Goal: Task Accomplishment & Management: Use online tool/utility

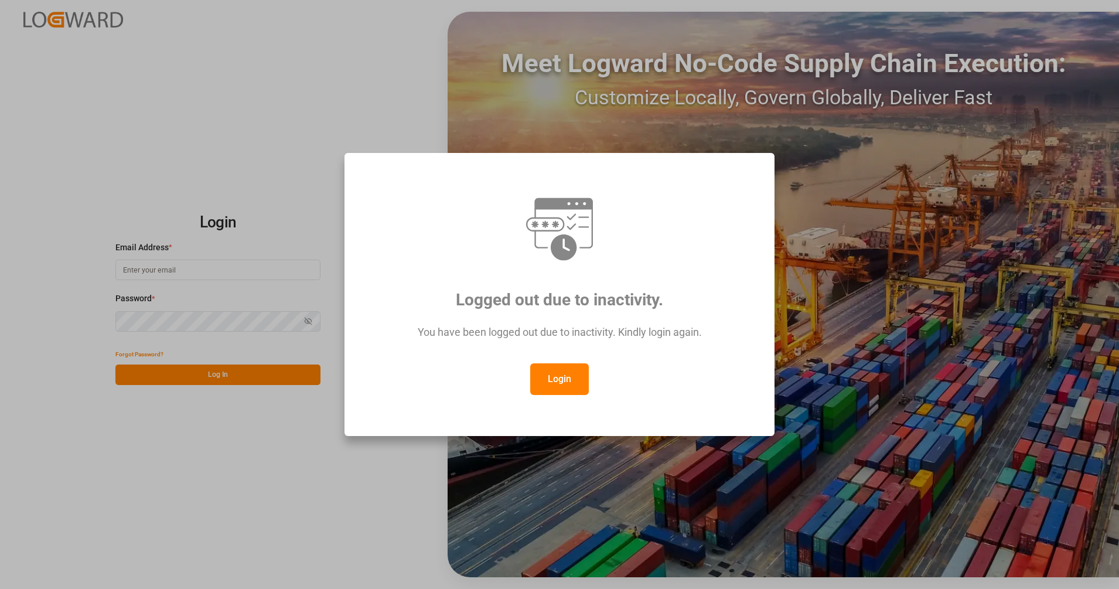
click at [538, 389] on button "Login" at bounding box center [559, 379] width 59 height 32
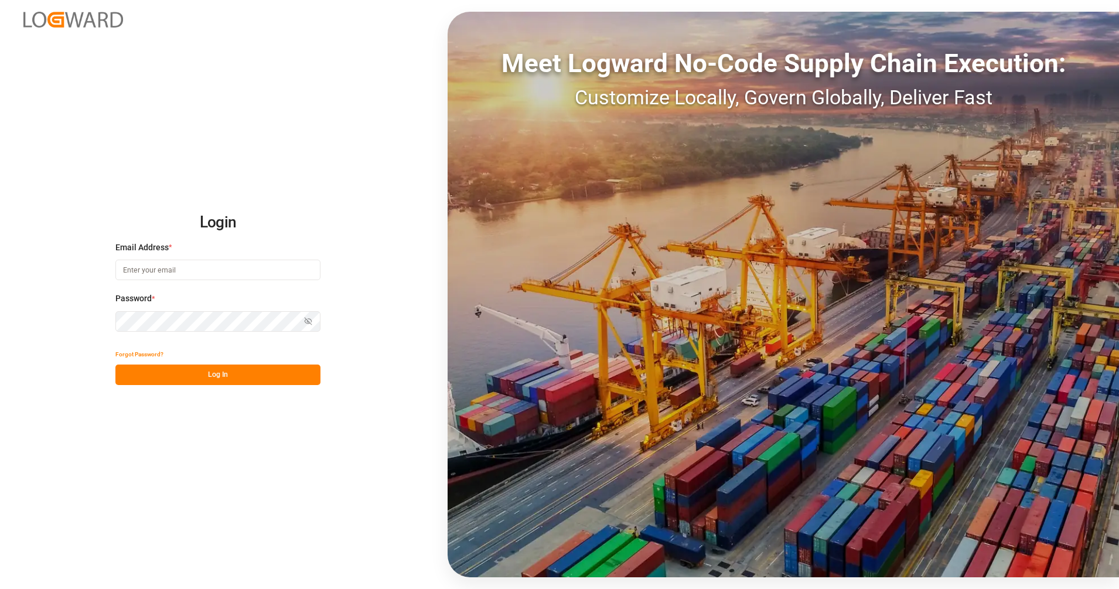
click at [241, 268] on input at bounding box center [217, 270] width 205 height 21
type input "[PERSON_NAME][EMAIL_ADDRESS][PERSON_NAME][DOMAIN_NAME]"
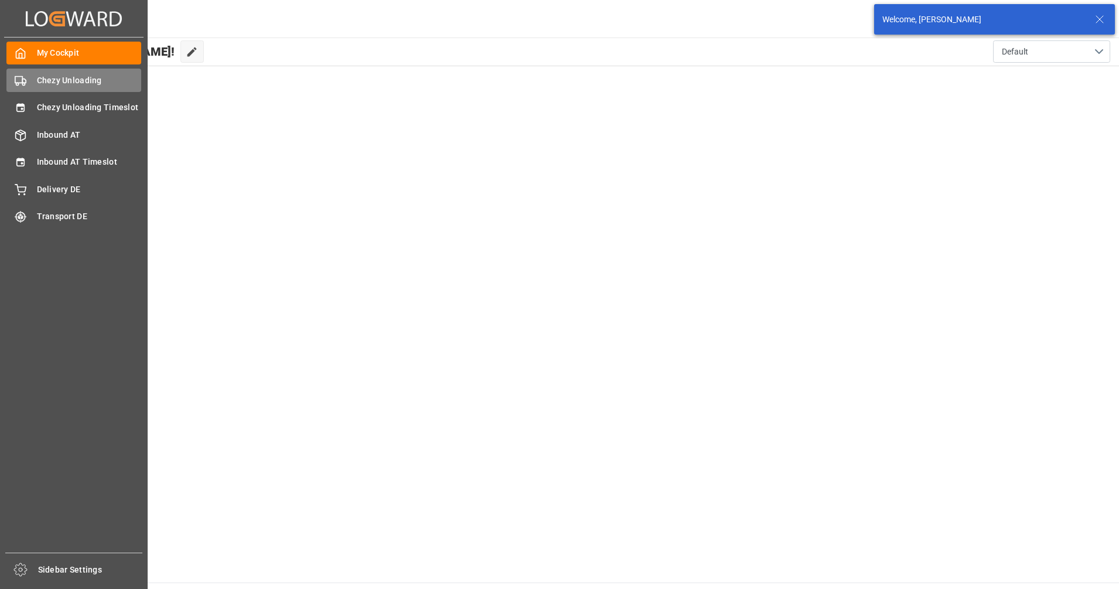
click at [40, 86] on span "Chezy Unloading" at bounding box center [89, 80] width 105 height 12
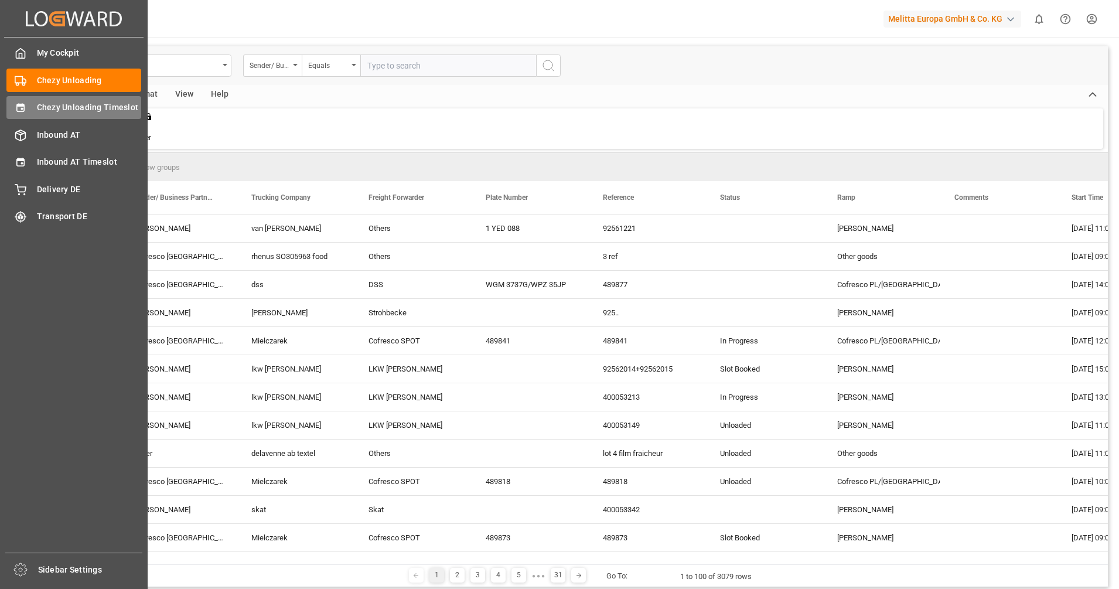
click at [43, 116] on div "Chezy Unloading Timeslot Chezy Unloading Timeslot" at bounding box center [73, 107] width 135 height 23
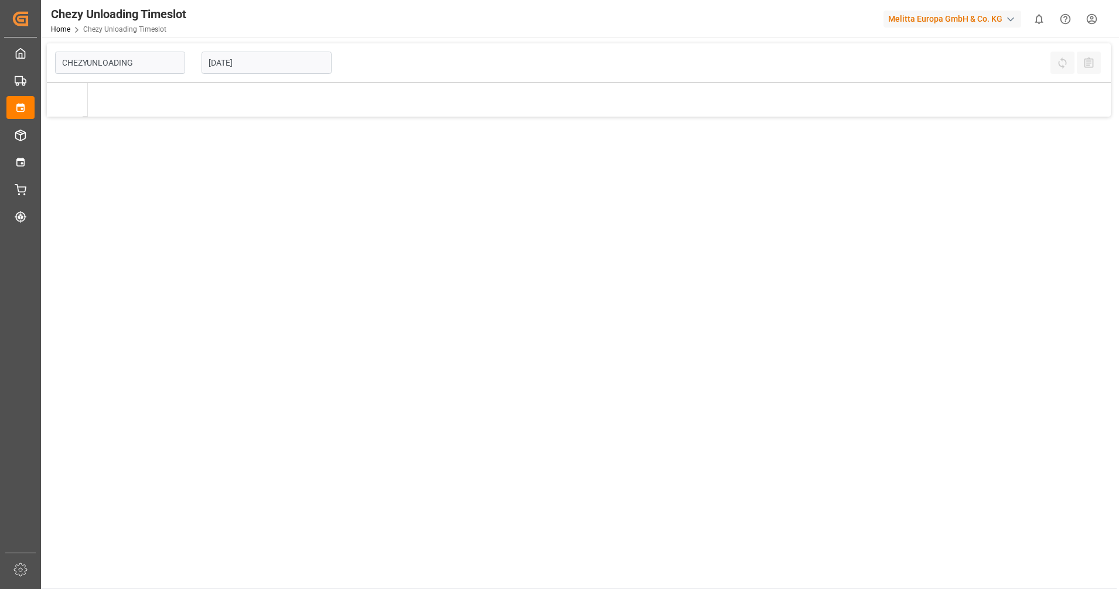
type input "Chezy Unloading"
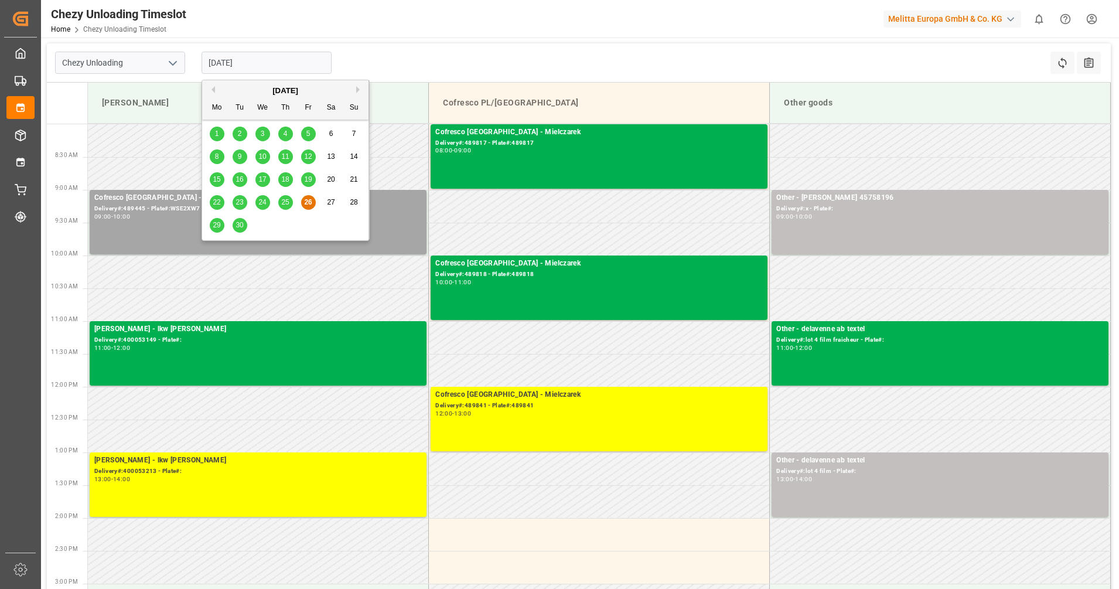
click at [258, 64] on input "[DATE]" at bounding box center [267, 63] width 130 height 22
click at [238, 226] on span "30" at bounding box center [239, 225] width 8 height 8
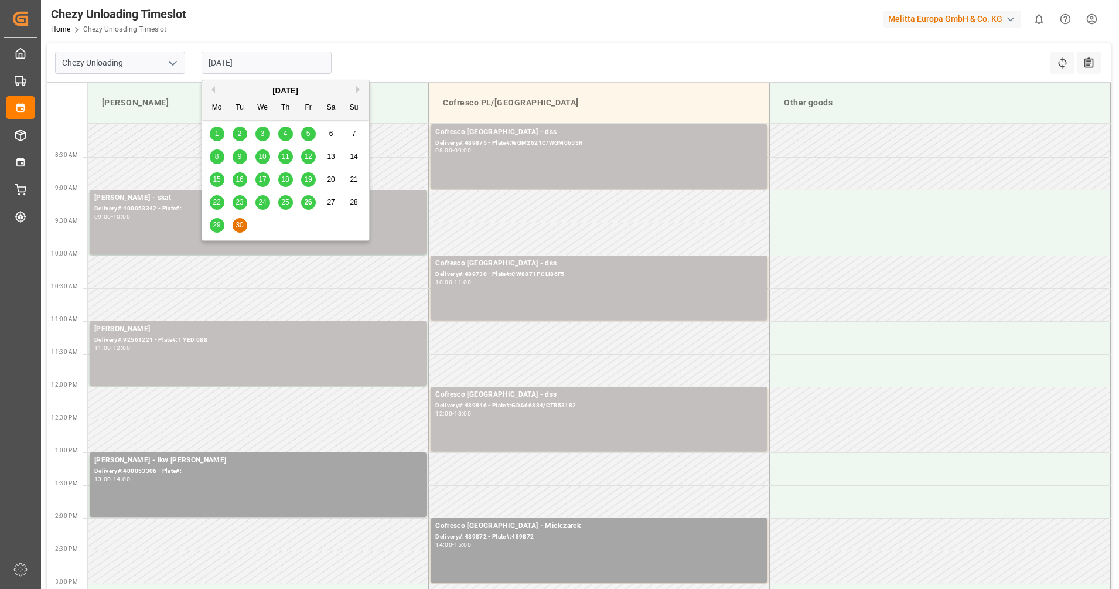
click at [299, 67] on input "[DATE]" at bounding box center [267, 63] width 130 height 22
click at [360, 88] on button "Next Month" at bounding box center [359, 89] width 7 height 7
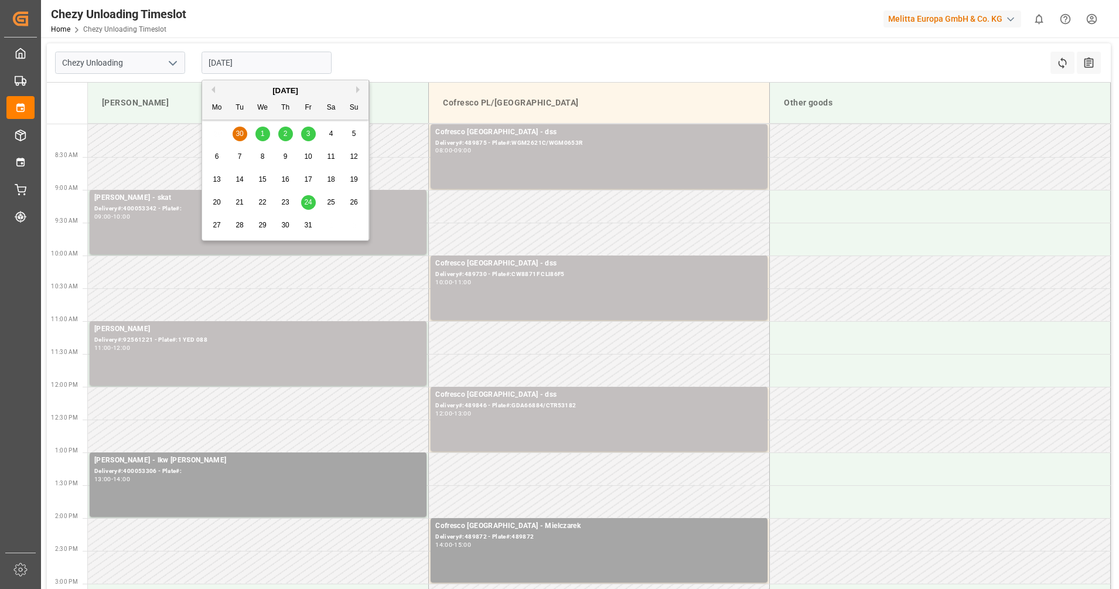
click at [262, 134] on span "1" at bounding box center [263, 133] width 4 height 8
type input "[DATE]"
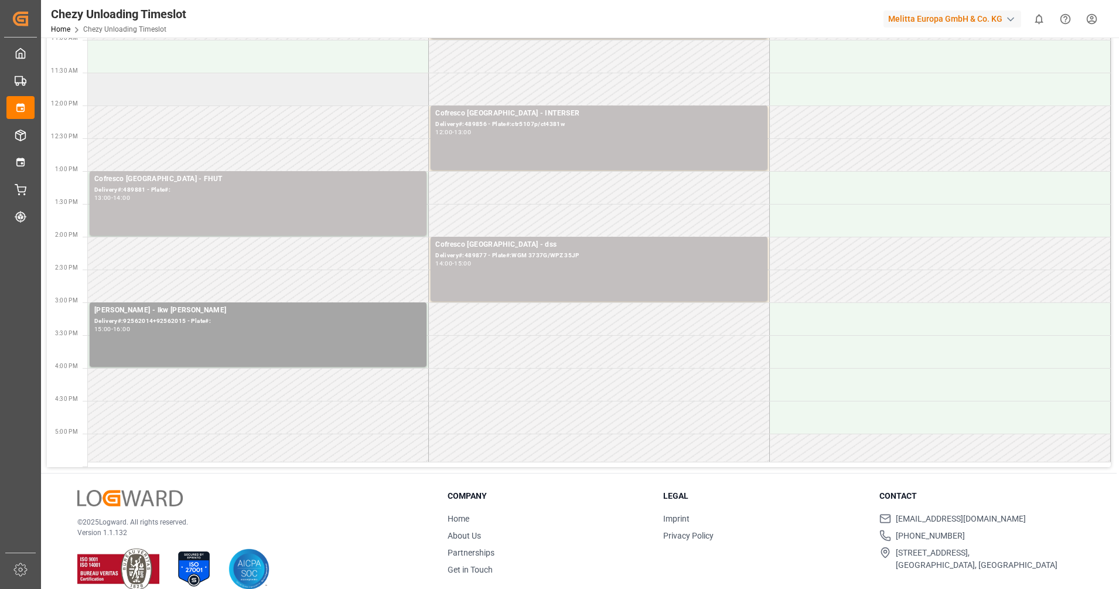
scroll to position [293, 0]
